Goal: Find specific page/section: Find specific page/section

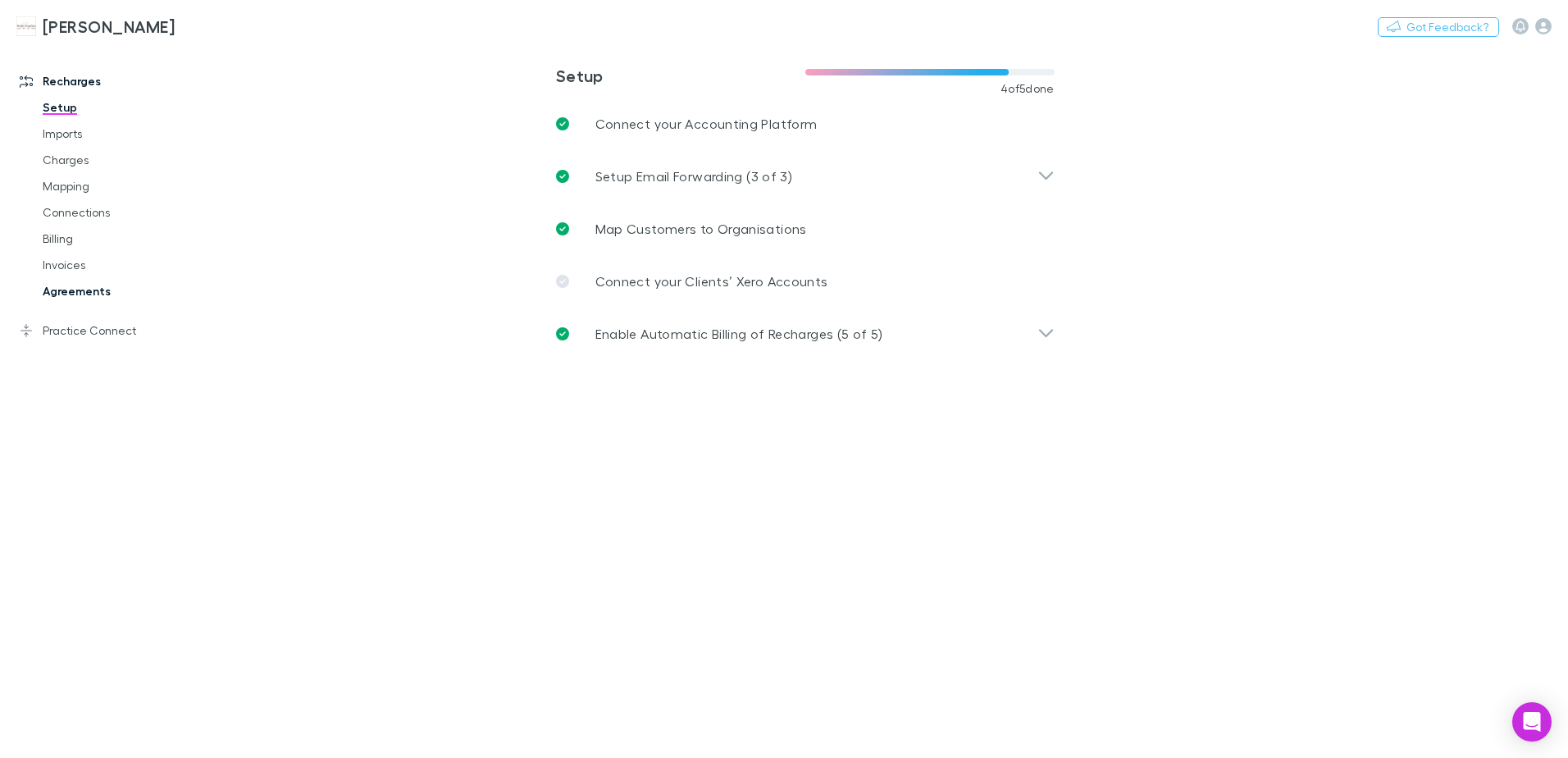
click at [75, 292] on link "Agreements" at bounding box center [124, 291] width 195 height 26
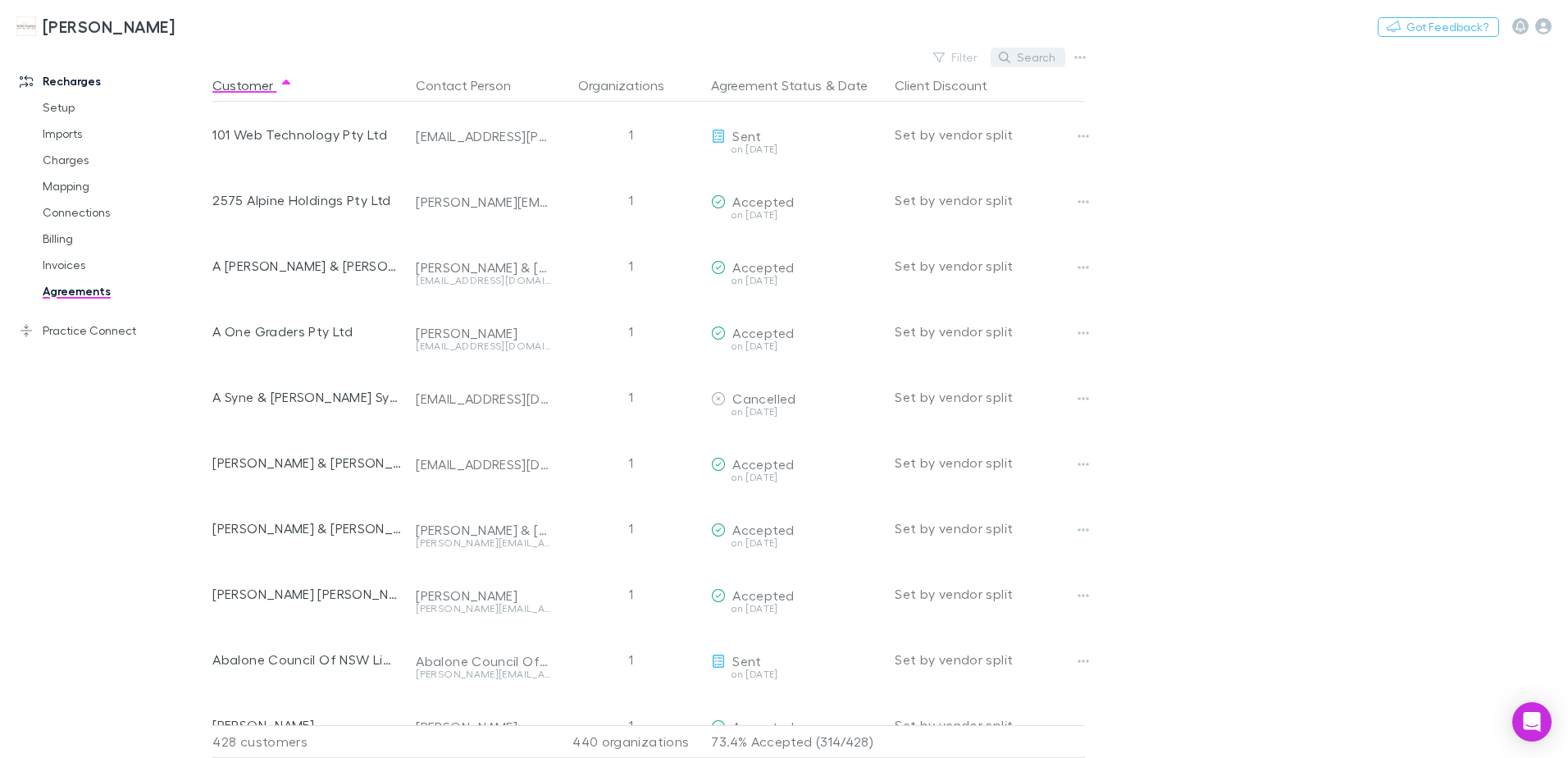
click at [1015, 53] on button "Search" at bounding box center [1028, 57] width 75 height 20
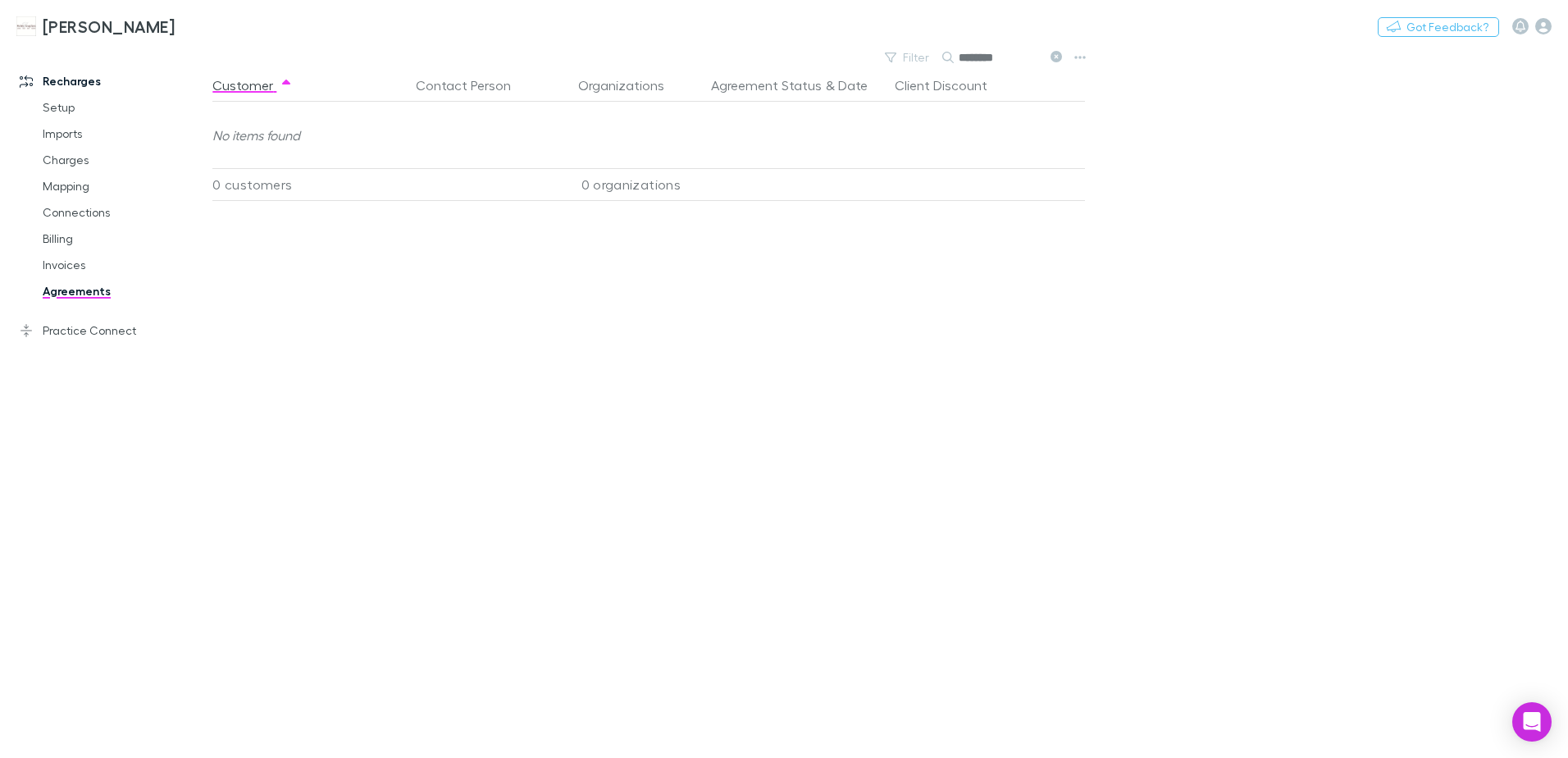
type input "********"
drag, startPoint x: 59, startPoint y: 262, endPoint x: 104, endPoint y: 283, distance: 49.7
click at [59, 262] on link "Invoices" at bounding box center [124, 265] width 195 height 26
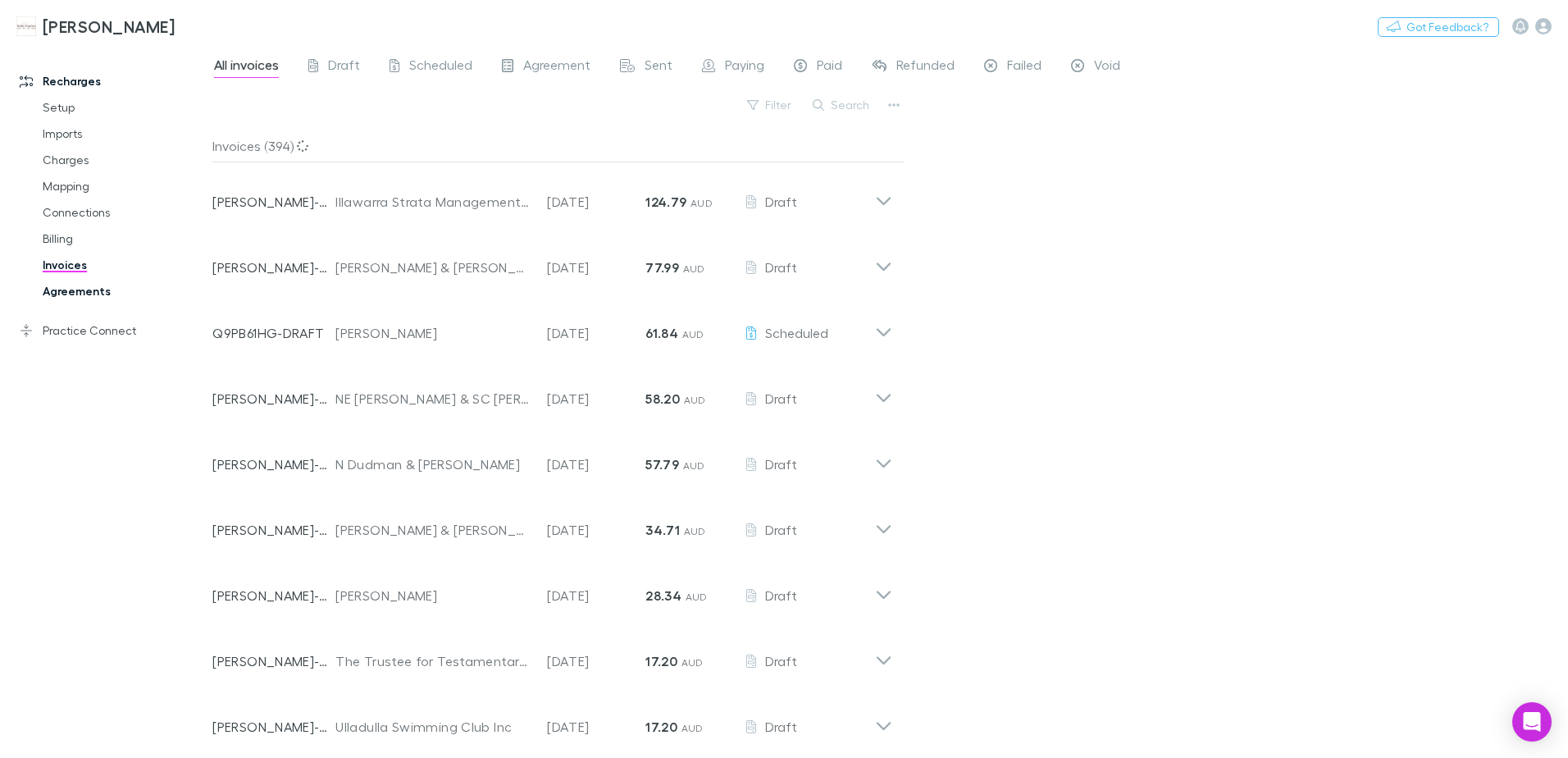
click at [69, 293] on link "Agreements" at bounding box center [124, 291] width 195 height 26
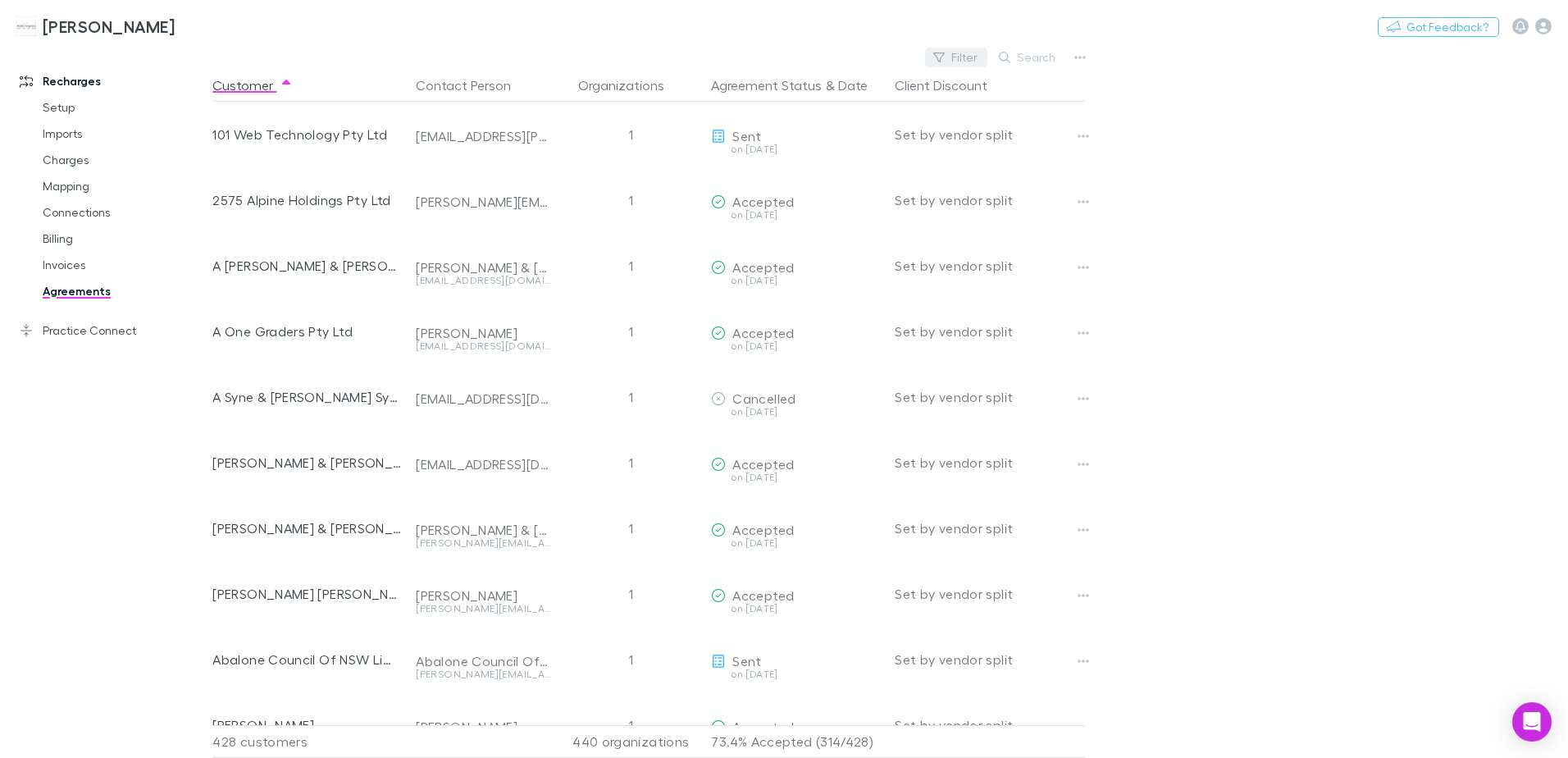
click at [960, 57] on button "Filter" at bounding box center [955, 57] width 62 height 20
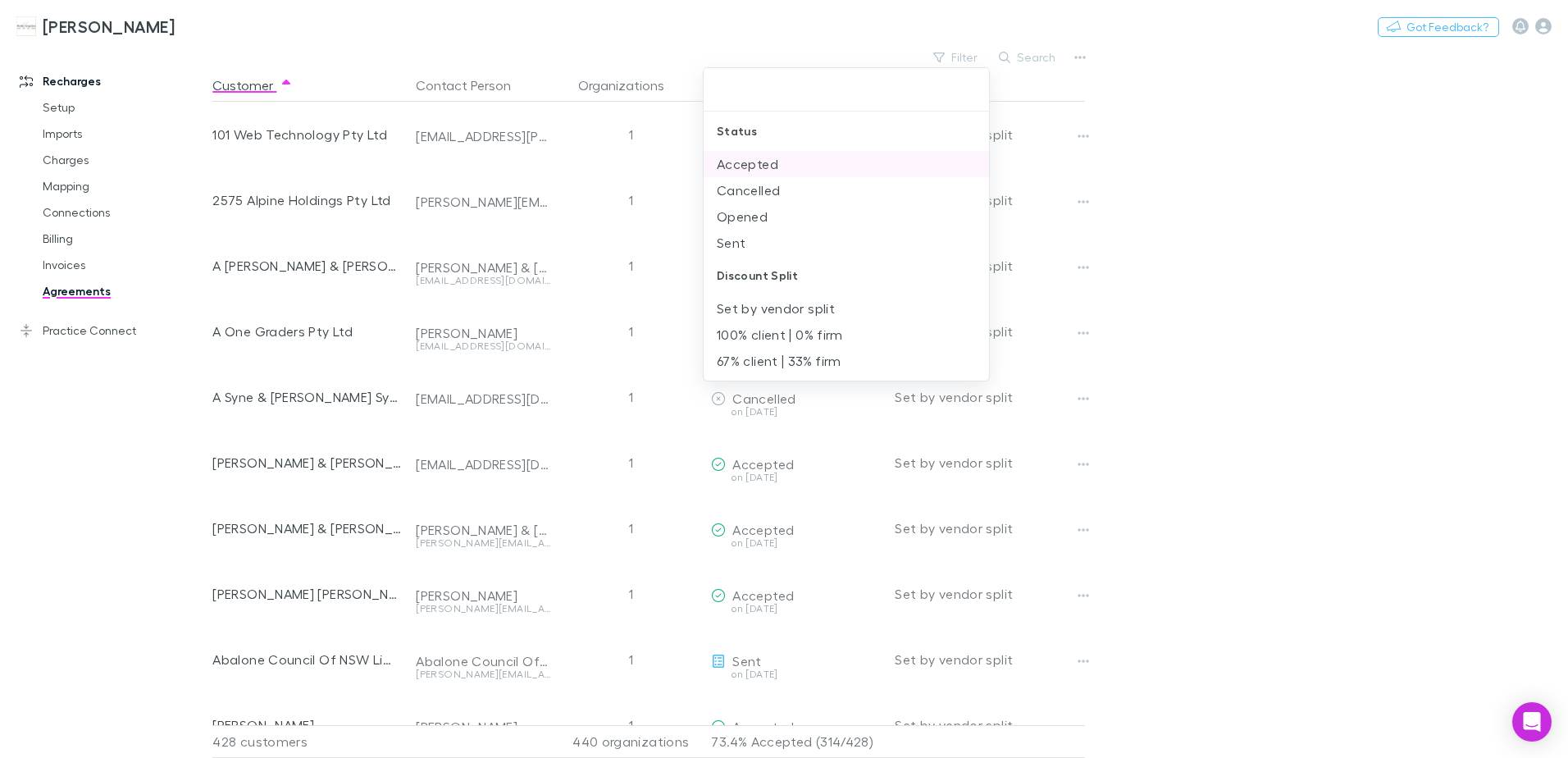
click at [753, 163] on li "Accepted" at bounding box center [846, 164] width 285 height 26
click at [1380, 239] on div at bounding box center [784, 379] width 1568 height 758
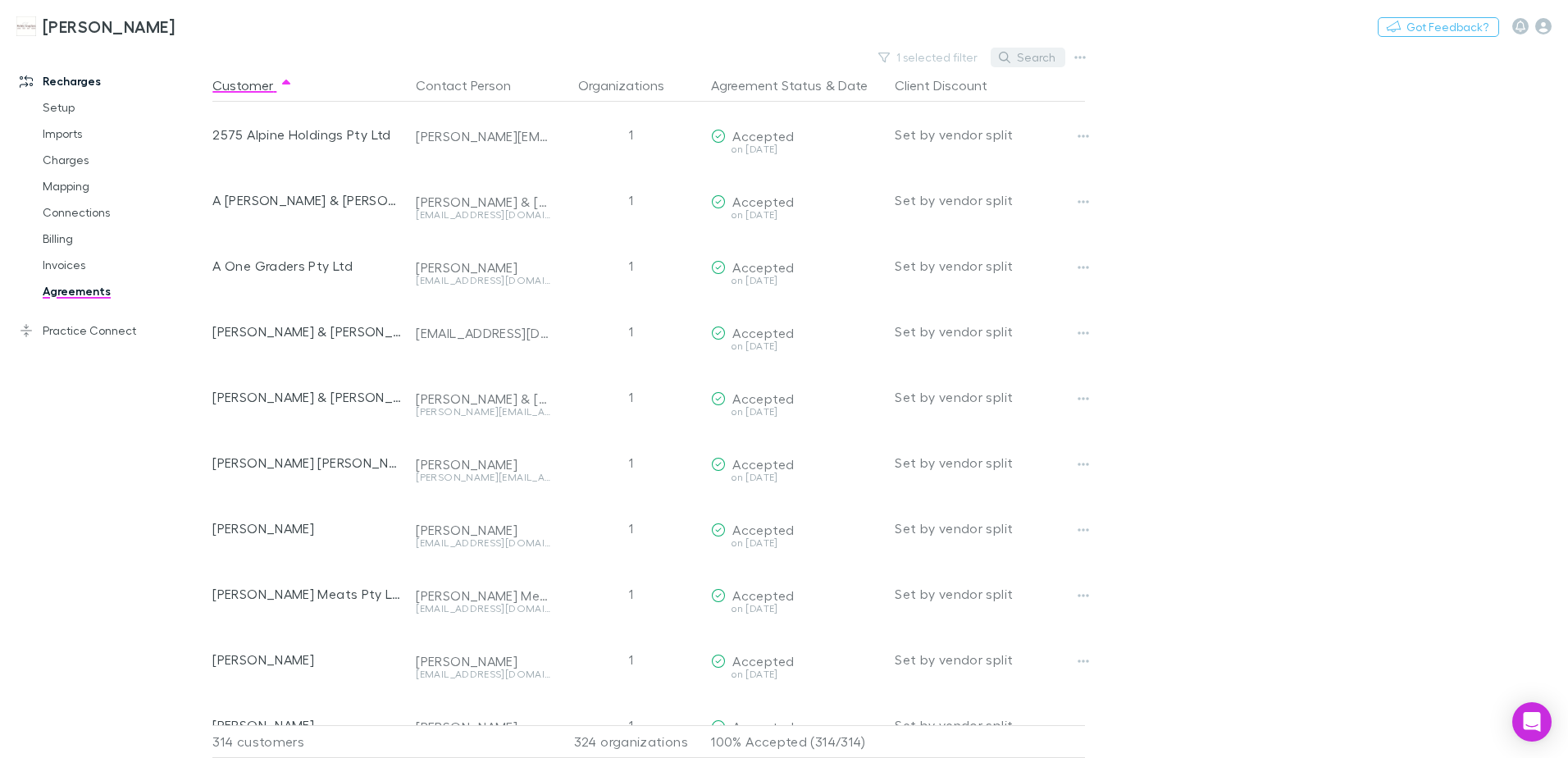
click at [1039, 53] on button "Search" at bounding box center [1028, 57] width 75 height 20
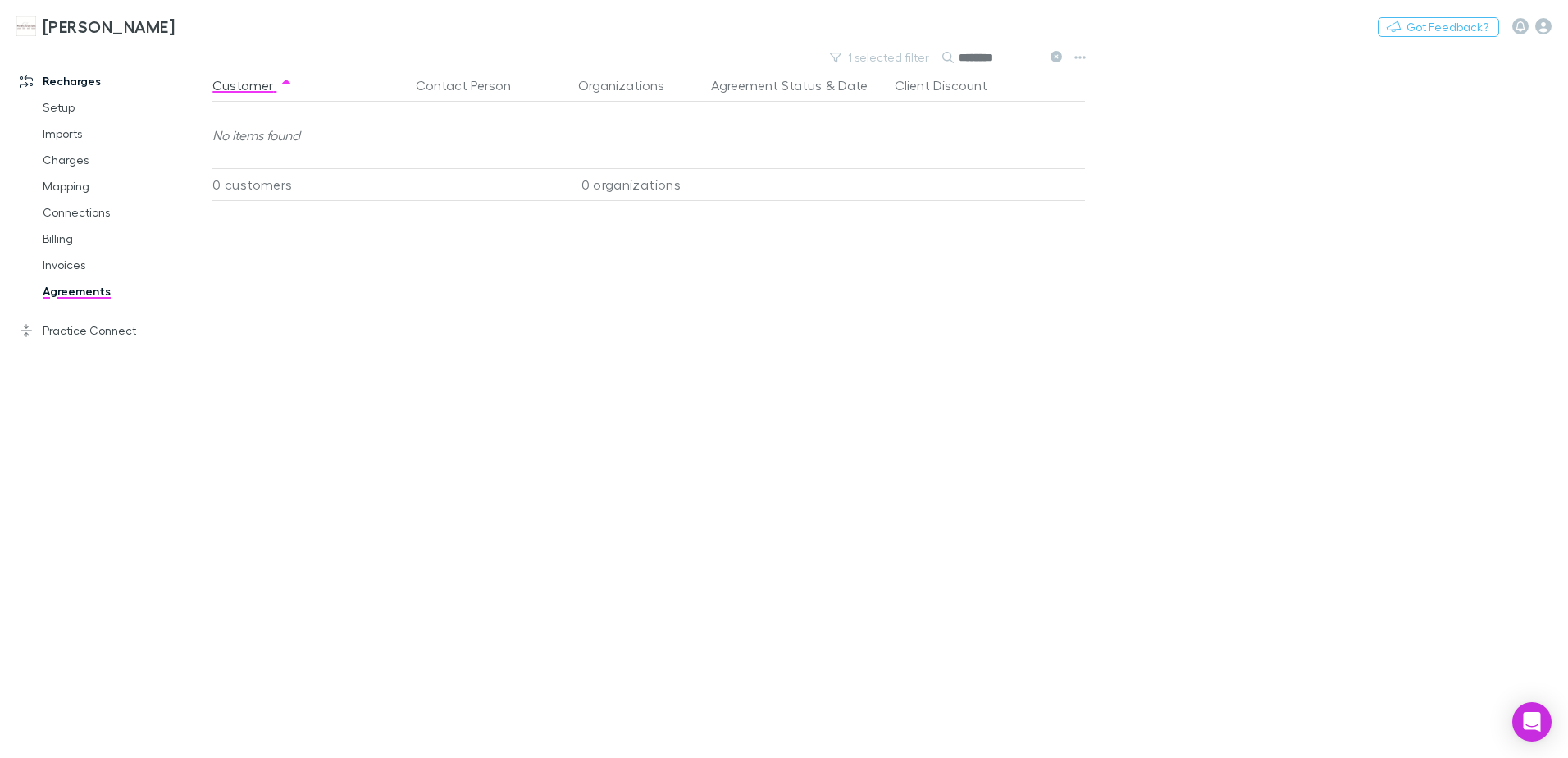
type input "********"
